Goal: Find specific page/section: Find specific page/section

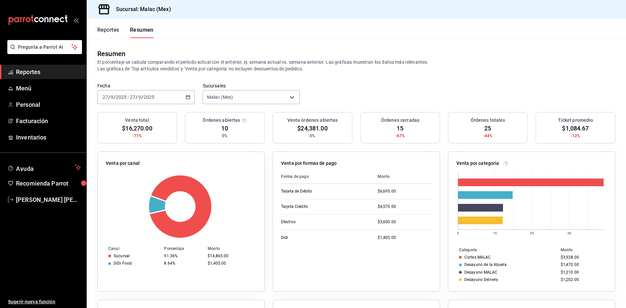
click at [111, 33] on button "Reportes" at bounding box center [108, 32] width 22 height 11
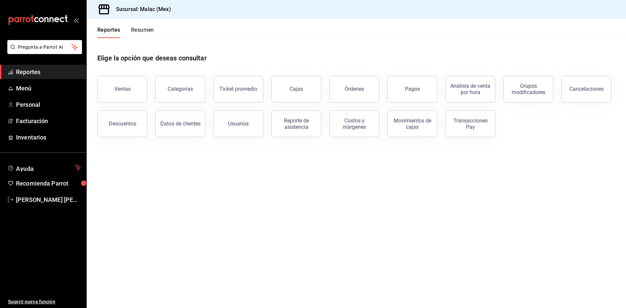
click at [138, 31] on button "Resumen" at bounding box center [142, 32] width 23 height 11
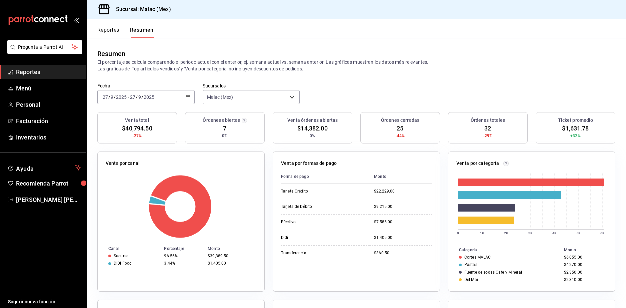
click at [345, 87] on div "Fecha 2025-09-27 27 / 9 / 2025 - 2025-09-27 27 / 9 / 2025 Sucursales Malac (Mex…" at bounding box center [356, 97] width 539 height 29
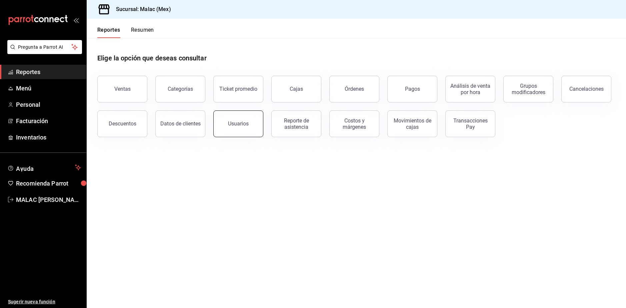
click at [238, 125] on div "Usuarios" at bounding box center [238, 123] width 21 height 6
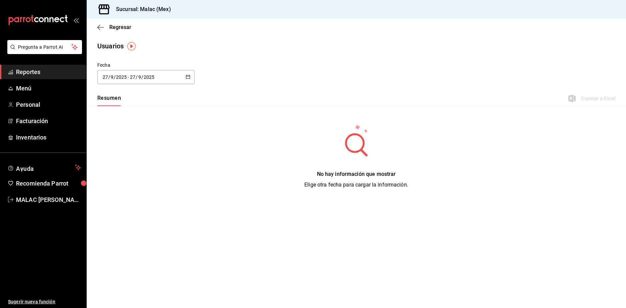
click at [187, 75] on icon "button" at bounding box center [188, 76] width 5 height 5
click at [133, 140] on li "Mes actual" at bounding box center [128, 143] width 63 height 15
type input "[DATE]"
type input "1"
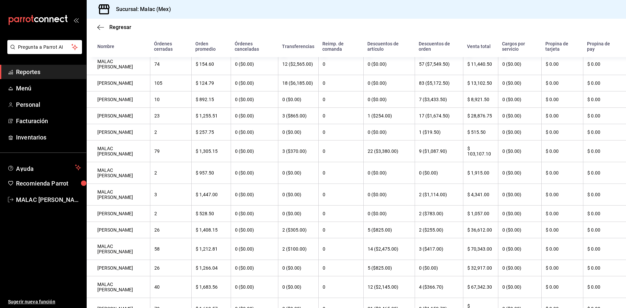
scroll to position [176, 0]
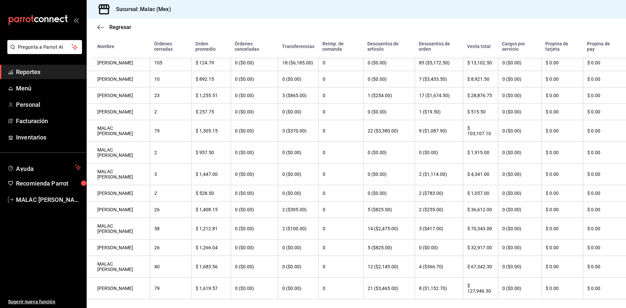
click at [478, 258] on th "$ 67,342.30" at bounding box center [480, 267] width 35 height 22
click at [482, 223] on th "$ 70,343.00" at bounding box center [480, 229] width 35 height 22
click at [28, 75] on span "Reportes" at bounding box center [48, 71] width 65 height 9
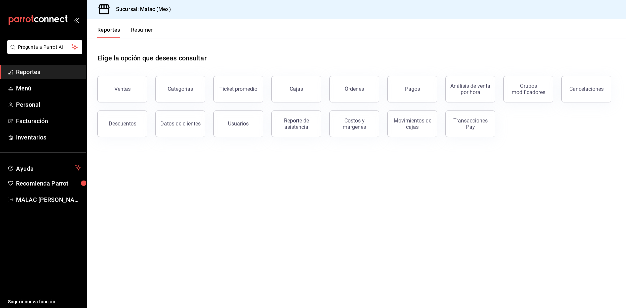
click at [145, 26] on div "Reportes Resumen" at bounding box center [120, 28] width 67 height 19
click at [143, 31] on button "Resumen" at bounding box center [142, 32] width 23 height 11
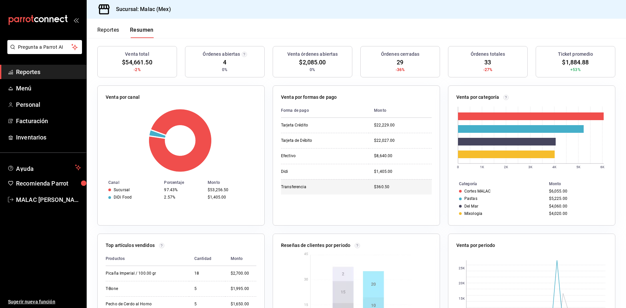
scroll to position [67, 0]
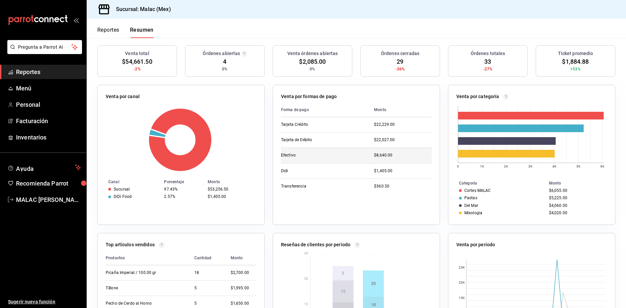
click at [320, 159] on td "Efectivo" at bounding box center [325, 154] width 88 height 15
click at [383, 172] on div "$1,405.00" at bounding box center [403, 171] width 58 height 6
